Goal: Task Accomplishment & Management: Complete application form

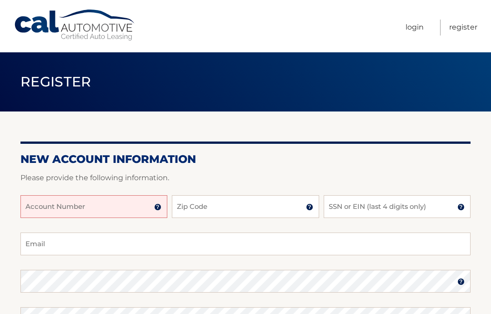
click at [31, 210] on input "Account Number" at bounding box center [93, 206] width 147 height 23
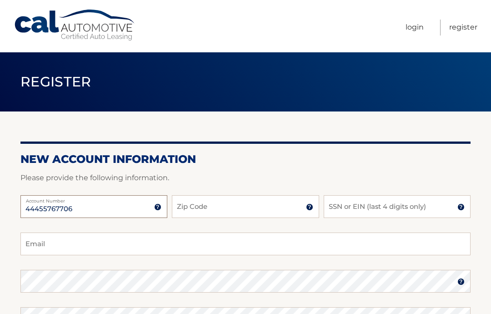
type input "44455767706"
click at [194, 214] on input "Zip Code" at bounding box center [245, 206] width 147 height 23
type input "14048"
click at [346, 216] on input "SSN or EIN (last 4 digits only)" at bounding box center [397, 206] width 147 height 23
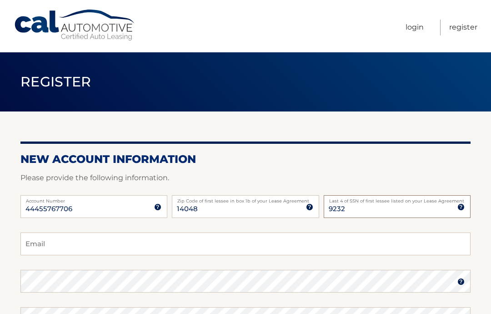
type input "9232"
click at [38, 250] on input "Email" at bounding box center [245, 243] width 450 height 23
type input "[EMAIL_ADDRESS][DOMAIN_NAME]"
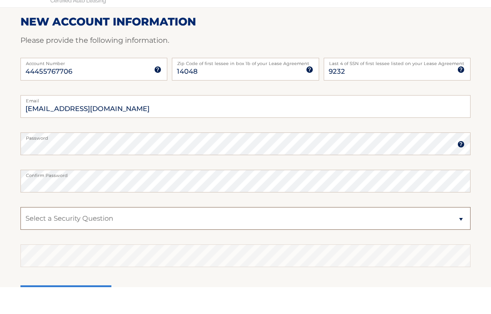
click at [464, 234] on select "Select a Security Question What was the name of your elementary school? What is…" at bounding box center [245, 245] width 450 height 23
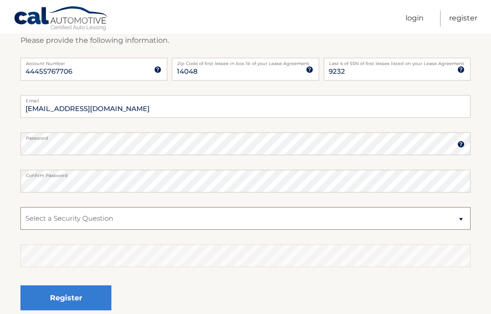
select select "1"
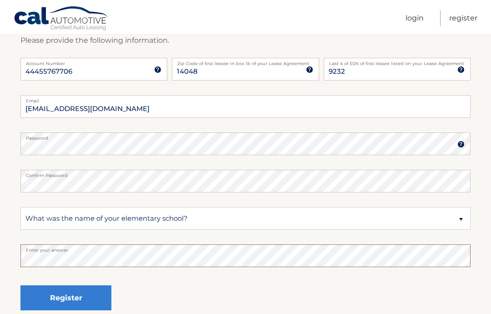
scroll to position [211, 0]
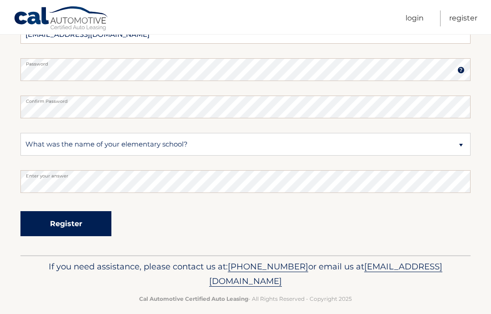
click at [70, 225] on button "Register" at bounding box center [65, 223] width 91 height 25
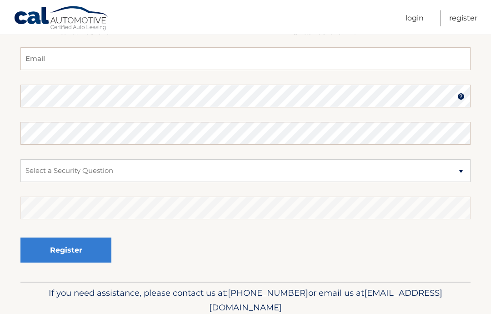
scroll to position [185, 0]
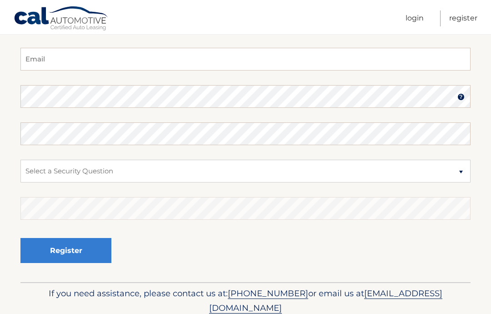
click at [248, 313] on p "If you need assistance, please contact us at: 609-807-3200 or email us at Custo…" at bounding box center [245, 300] width 423 height 29
click at [224, 313] on p "If you need assistance, please contact us at: 609-807-3200 or email us at Custo…" at bounding box center [245, 300] width 423 height 29
click at [473, 23] on link "Register" at bounding box center [463, 18] width 28 height 16
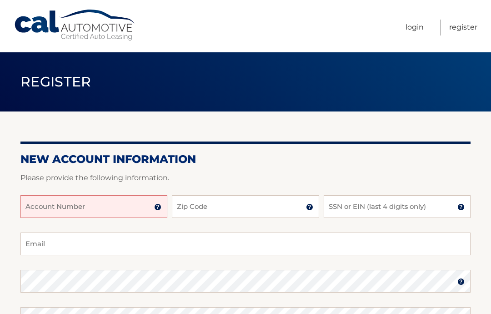
click at [32, 207] on input "Account Number" at bounding box center [93, 206] width 147 height 23
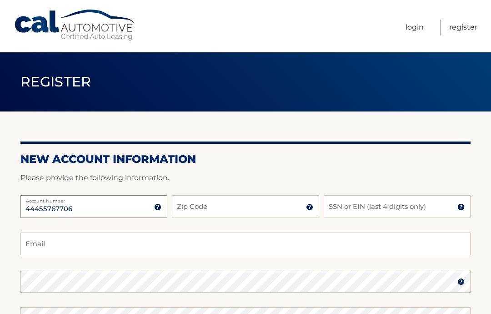
type input "44455767706"
click at [193, 211] on input "Zip Code" at bounding box center [245, 206] width 147 height 23
type input "14048"
click at [349, 206] on input "SSN or EIN (last 4 digits only)" at bounding box center [397, 206] width 147 height 23
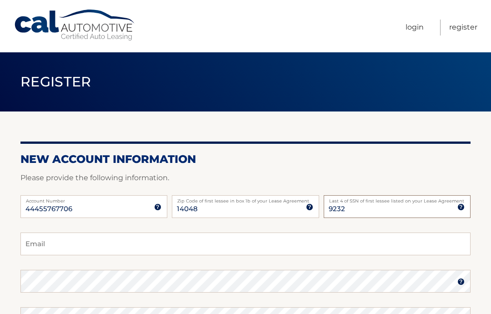
type input "9232"
click at [24, 244] on input "Email" at bounding box center [245, 243] width 450 height 23
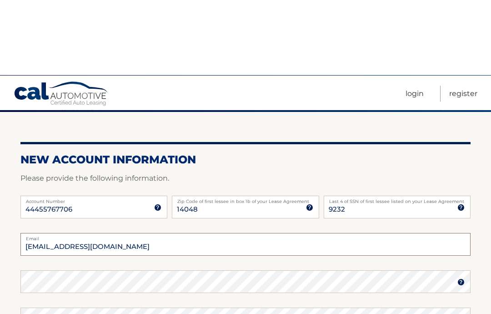
scroll to position [76, 0]
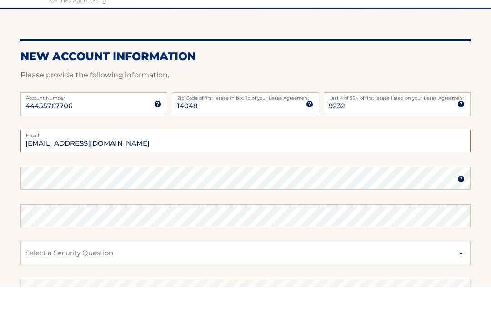
type input "[EMAIL_ADDRESS][DOMAIN_NAME]"
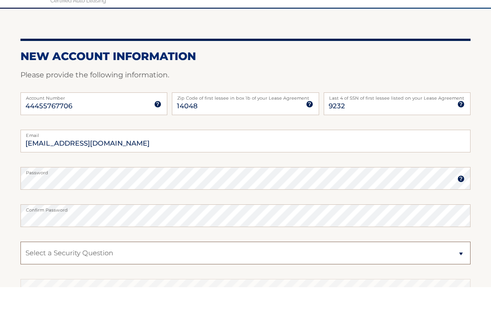
click at [39, 268] on select "Select a Security Question What was the name of your elementary school? What is…" at bounding box center [245, 279] width 450 height 23
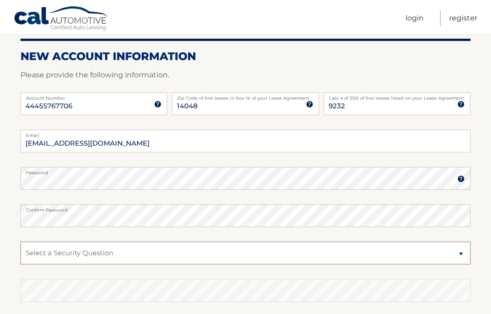
select select "1"
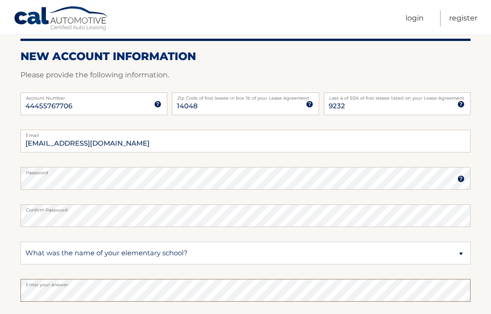
scroll to position [211, 0]
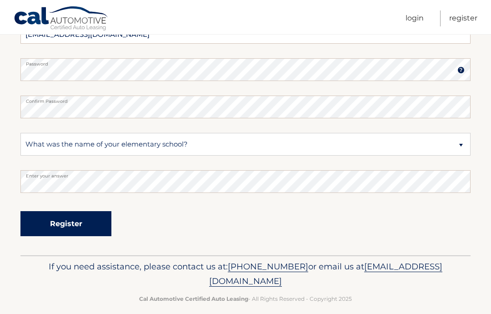
click at [82, 224] on button "Register" at bounding box center [65, 223] width 91 height 25
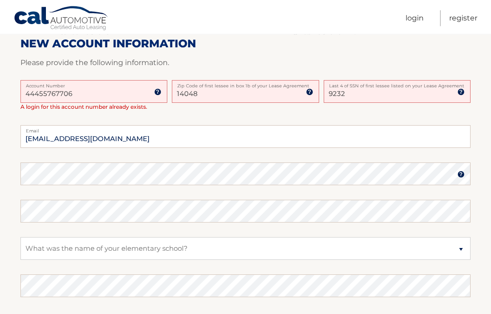
scroll to position [226, 0]
click at [470, 25] on link "Register" at bounding box center [463, 18] width 28 height 16
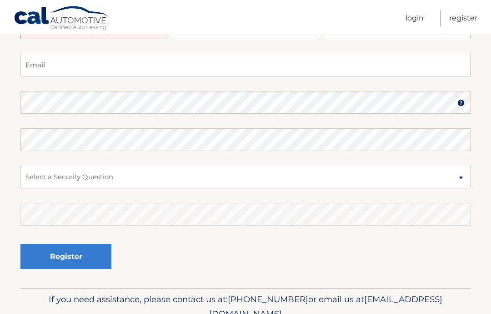
scroll to position [185, 0]
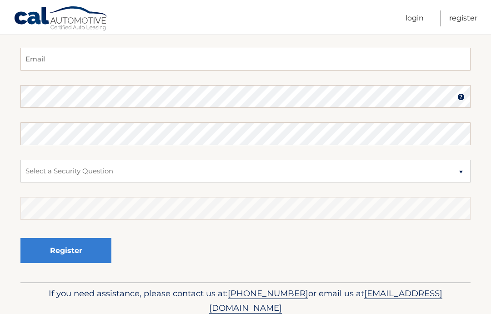
click at [254, 312] on span "[EMAIL_ADDRESS][DOMAIN_NAME]" at bounding box center [325, 300] width 233 height 25
click at [323, 312] on span "[EMAIL_ADDRESS][DOMAIN_NAME]" at bounding box center [325, 300] width 233 height 25
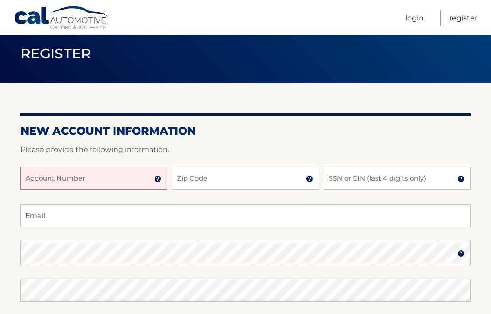
scroll to position [0, 0]
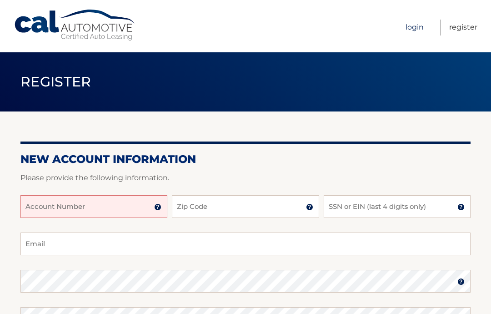
click at [415, 28] on link "Login" at bounding box center [415, 28] width 18 height 16
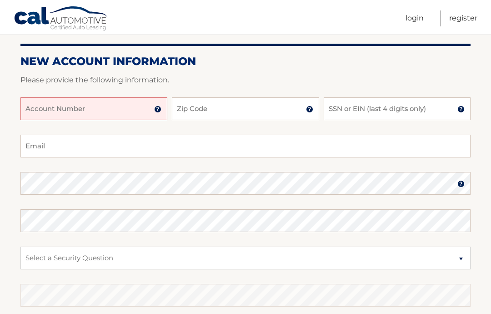
scroll to position [97, 0]
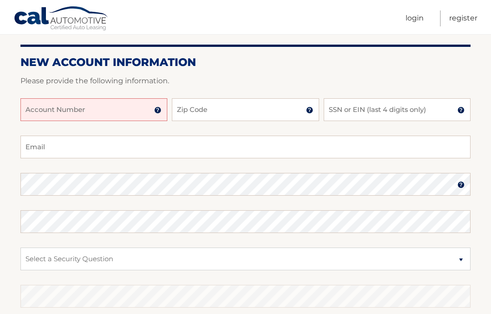
click at [74, 116] on input "Account Number" at bounding box center [93, 109] width 147 height 23
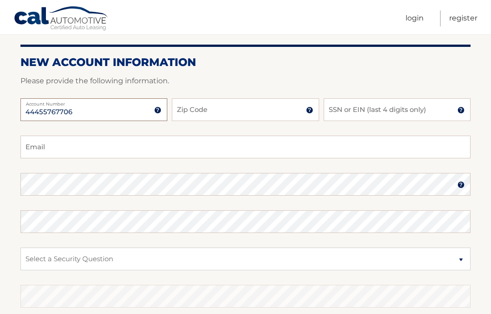
type input "44455767706"
click at [194, 113] on input "Zip Code" at bounding box center [245, 109] width 147 height 23
type input "14048"
click at [30, 157] on input "Email" at bounding box center [245, 147] width 450 height 23
click at [338, 111] on input "SSN or EIN (last 4 digits only)" at bounding box center [397, 109] width 147 height 23
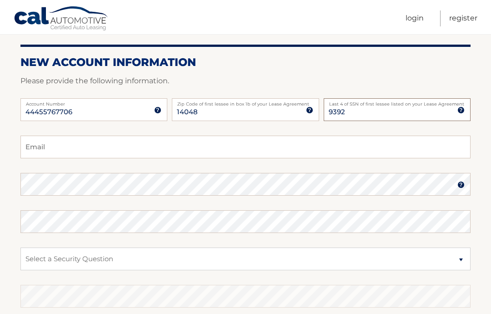
type input "9392"
click at [36, 151] on input "Email" at bounding box center [245, 147] width 450 height 23
type input "[EMAIL_ADDRESS][DOMAIN_NAME]"
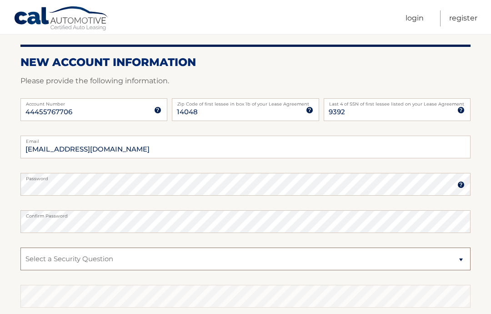
click at [463, 258] on select "Select a Security Question What was the name of your elementary school? What is…" at bounding box center [245, 258] width 450 height 23
select select "1"
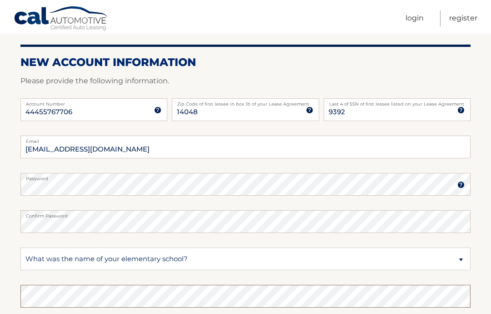
scroll to position [194, 0]
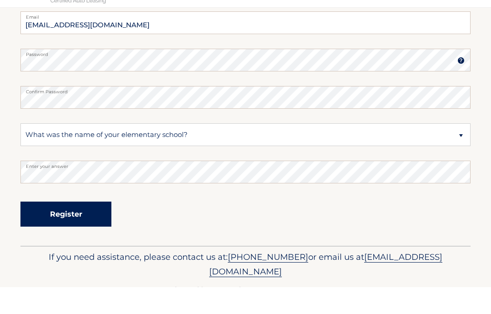
click at [59, 228] on button "Register" at bounding box center [65, 240] width 91 height 25
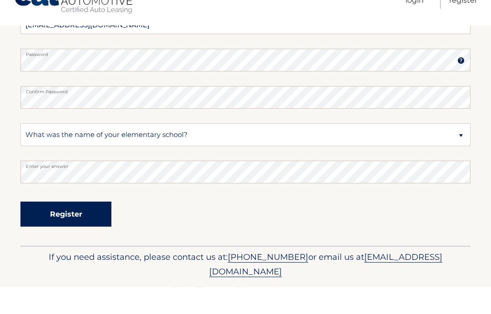
scroll to position [221, 0]
